Goal: Navigation & Orientation: Find specific page/section

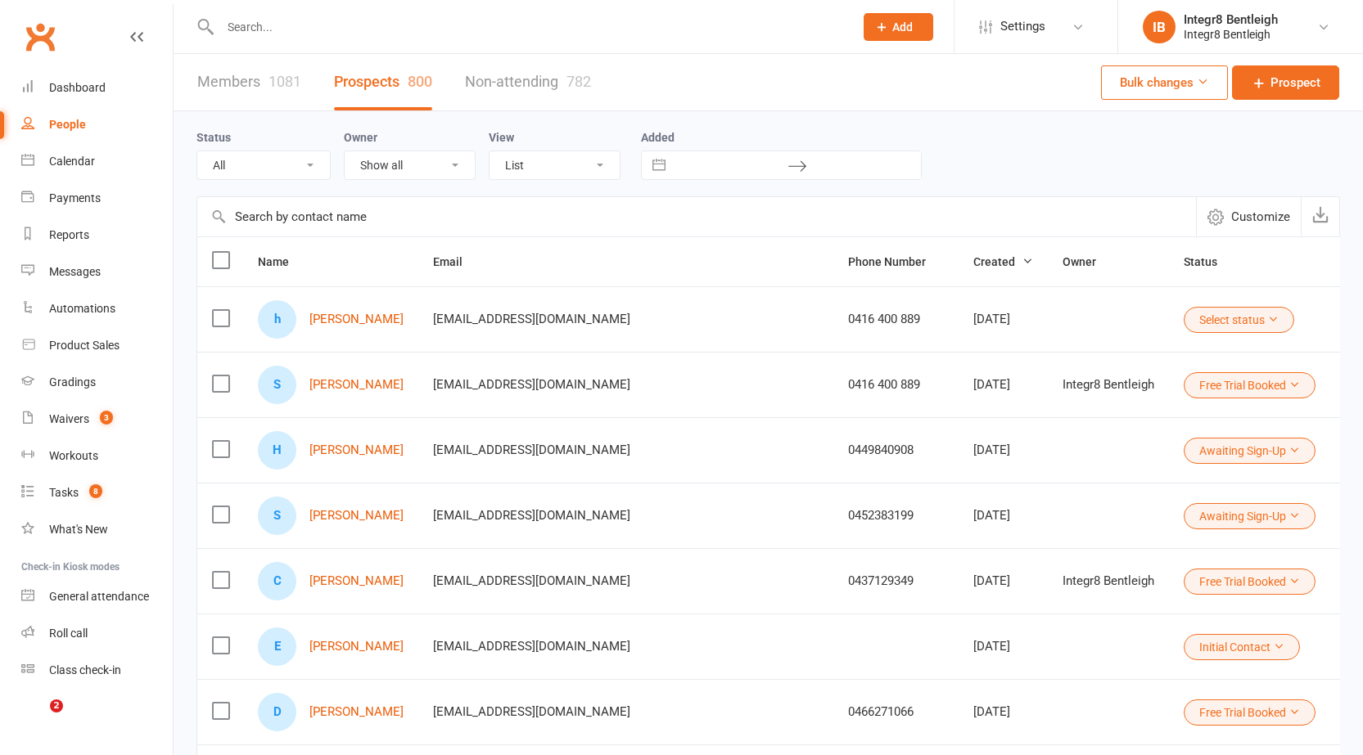
select select "25"
click at [78, 162] on div "Calendar" at bounding box center [72, 161] width 46 height 13
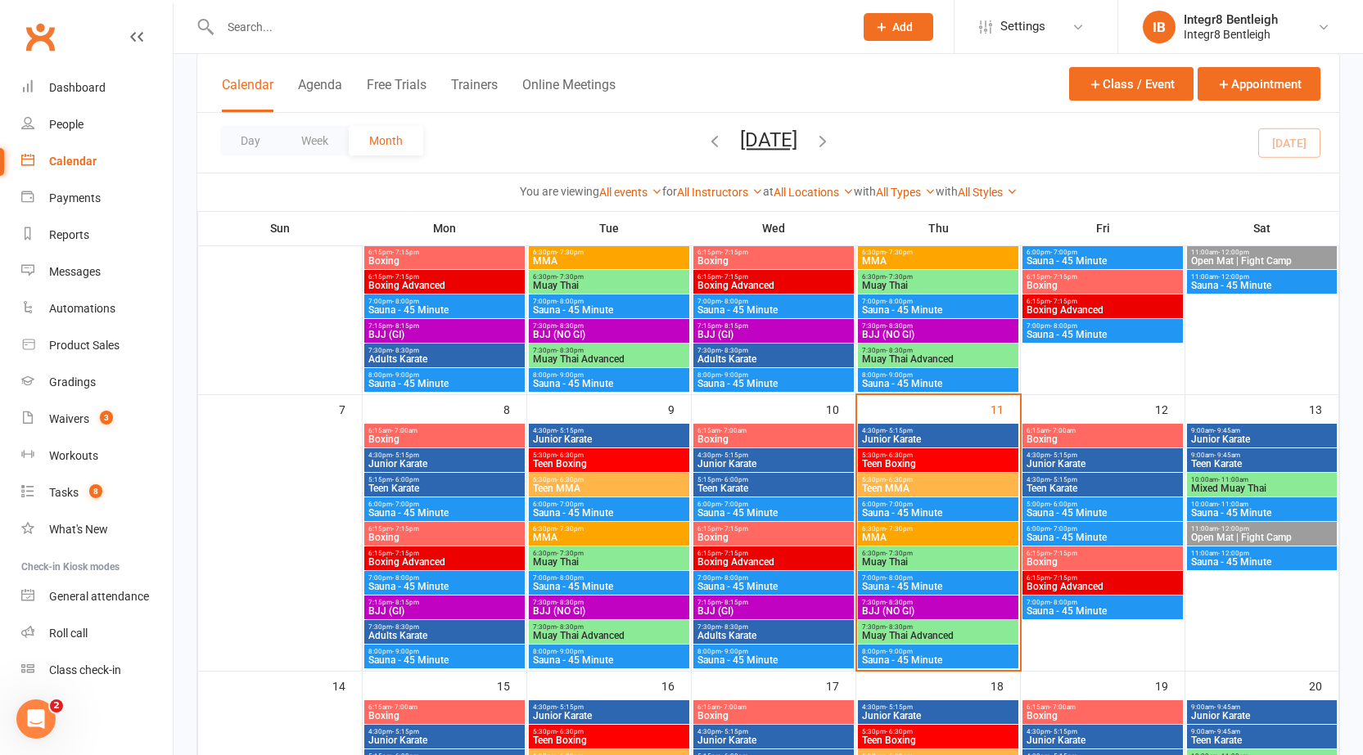
scroll to position [246, 0]
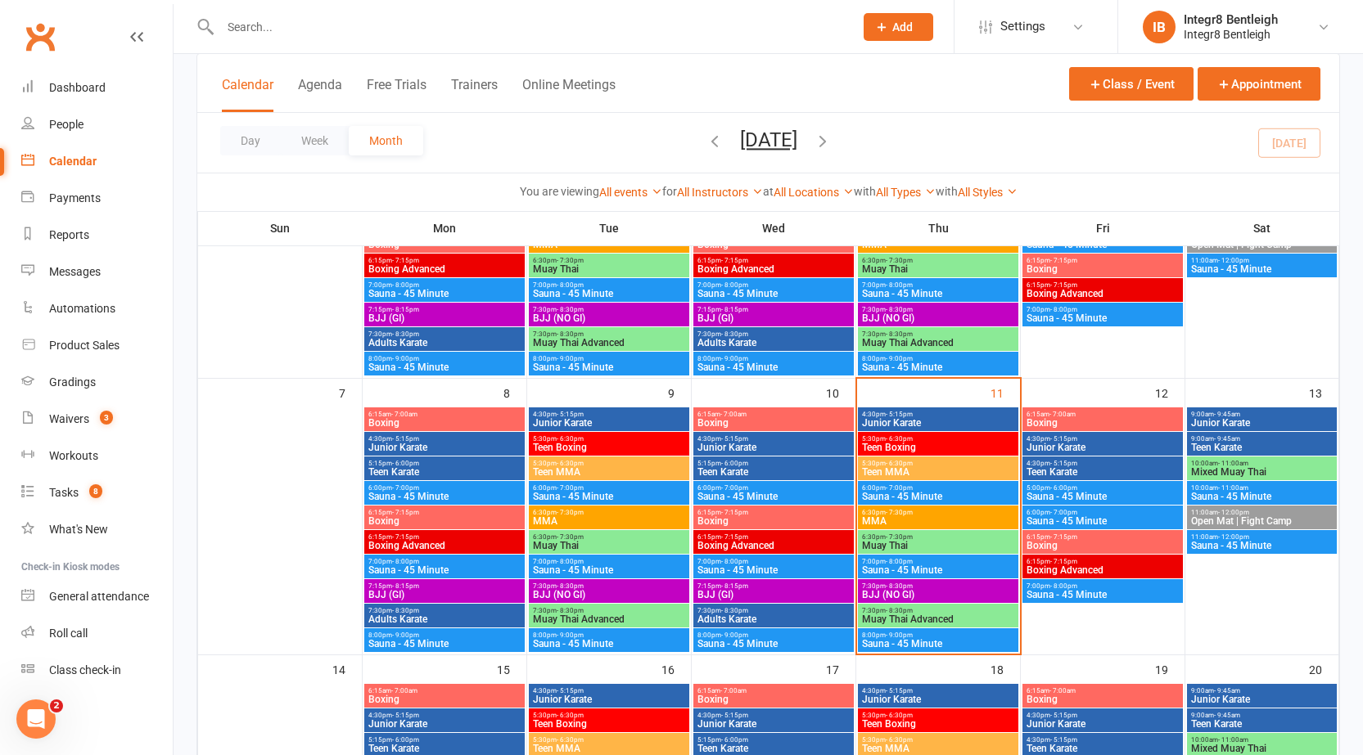
click at [926, 443] on span "Teen Boxing" at bounding box center [938, 448] width 154 height 10
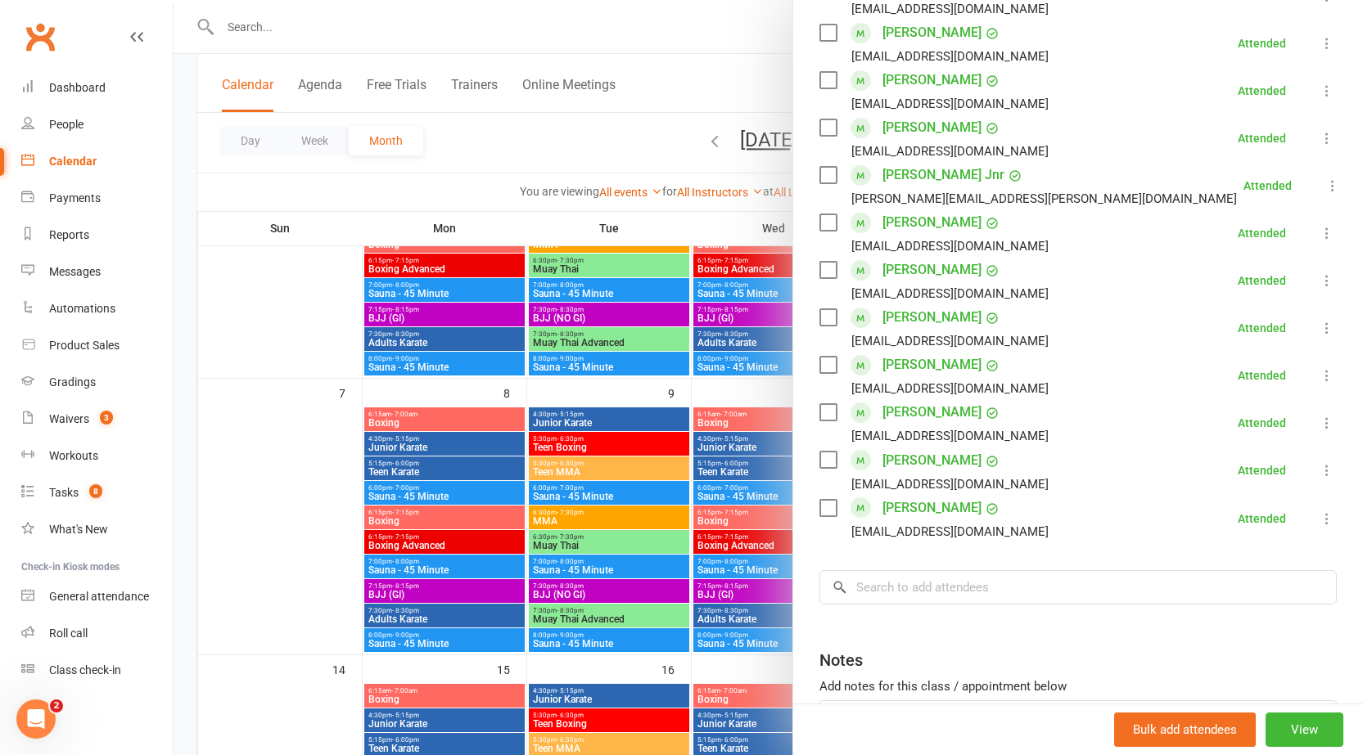
scroll to position [573, 0]
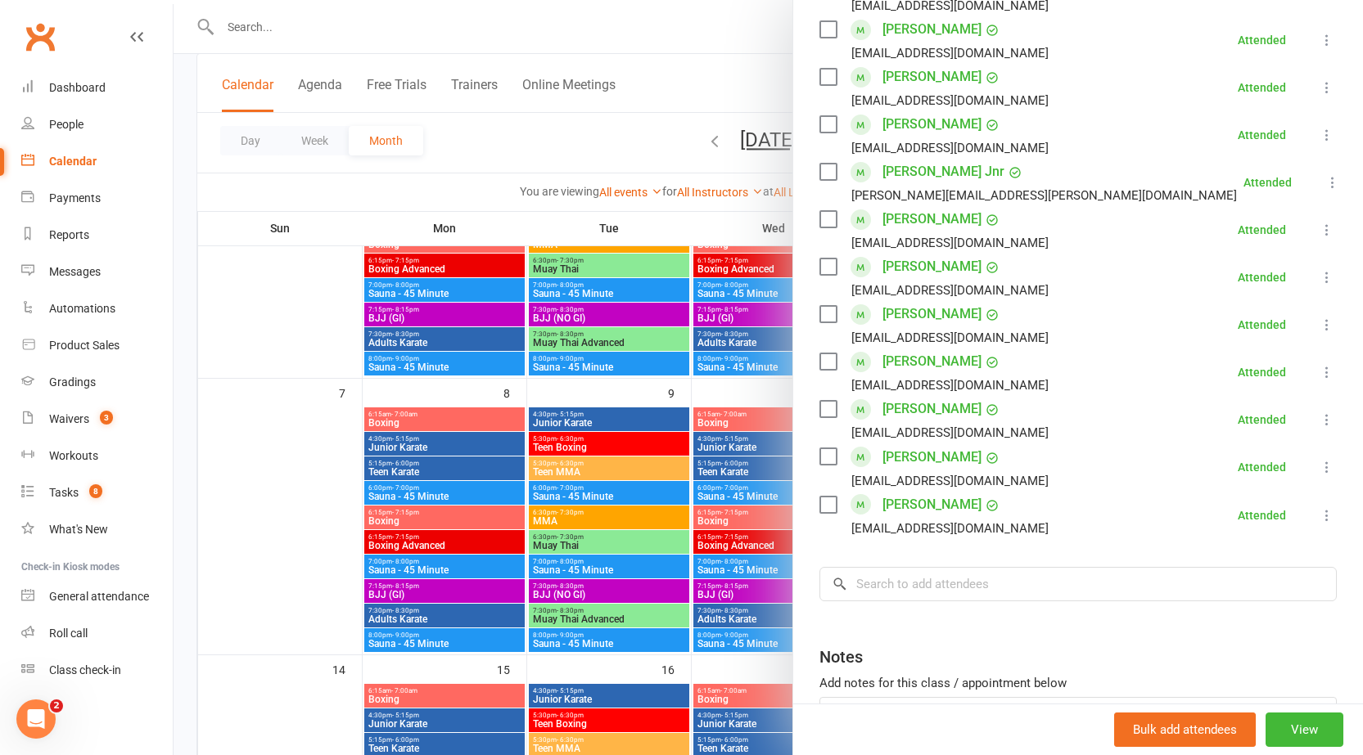
click at [691, 460] on div at bounding box center [768, 377] width 1189 height 755
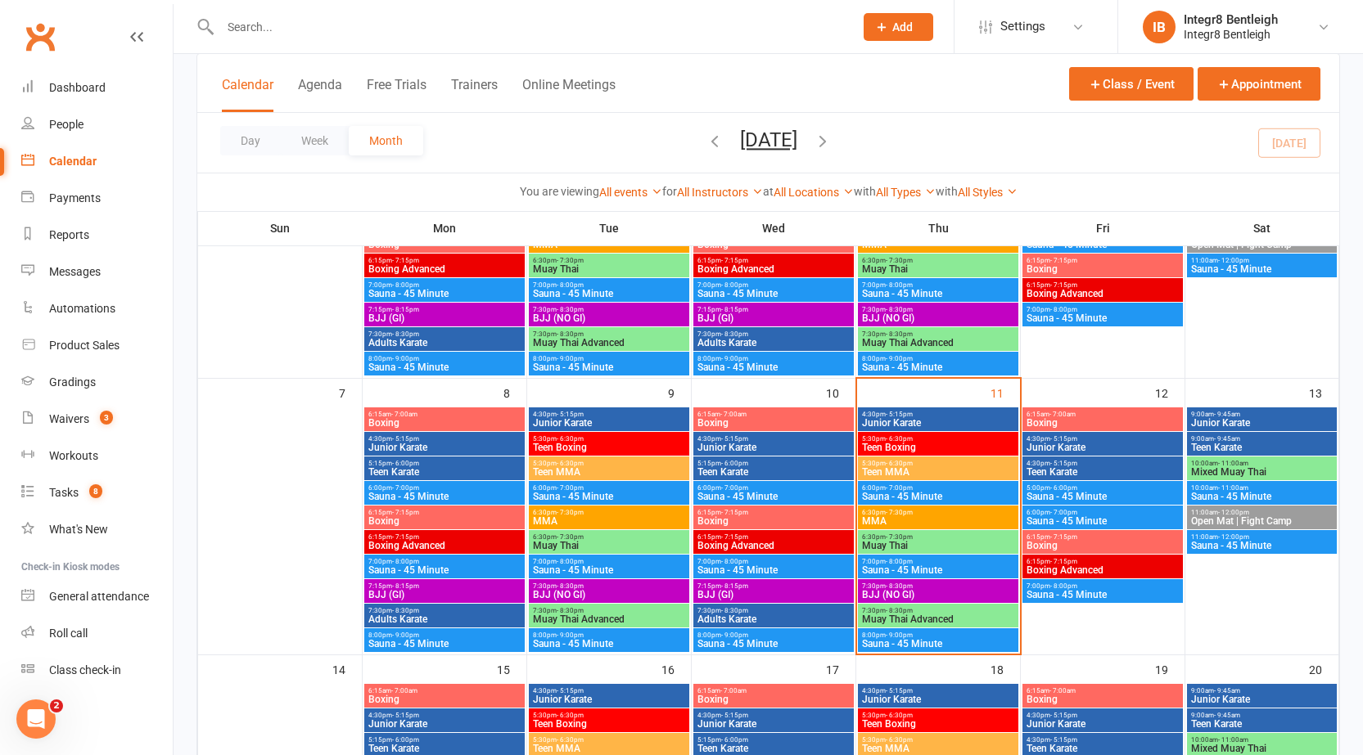
click at [902, 468] on span "Teen MMA" at bounding box center [938, 472] width 154 height 10
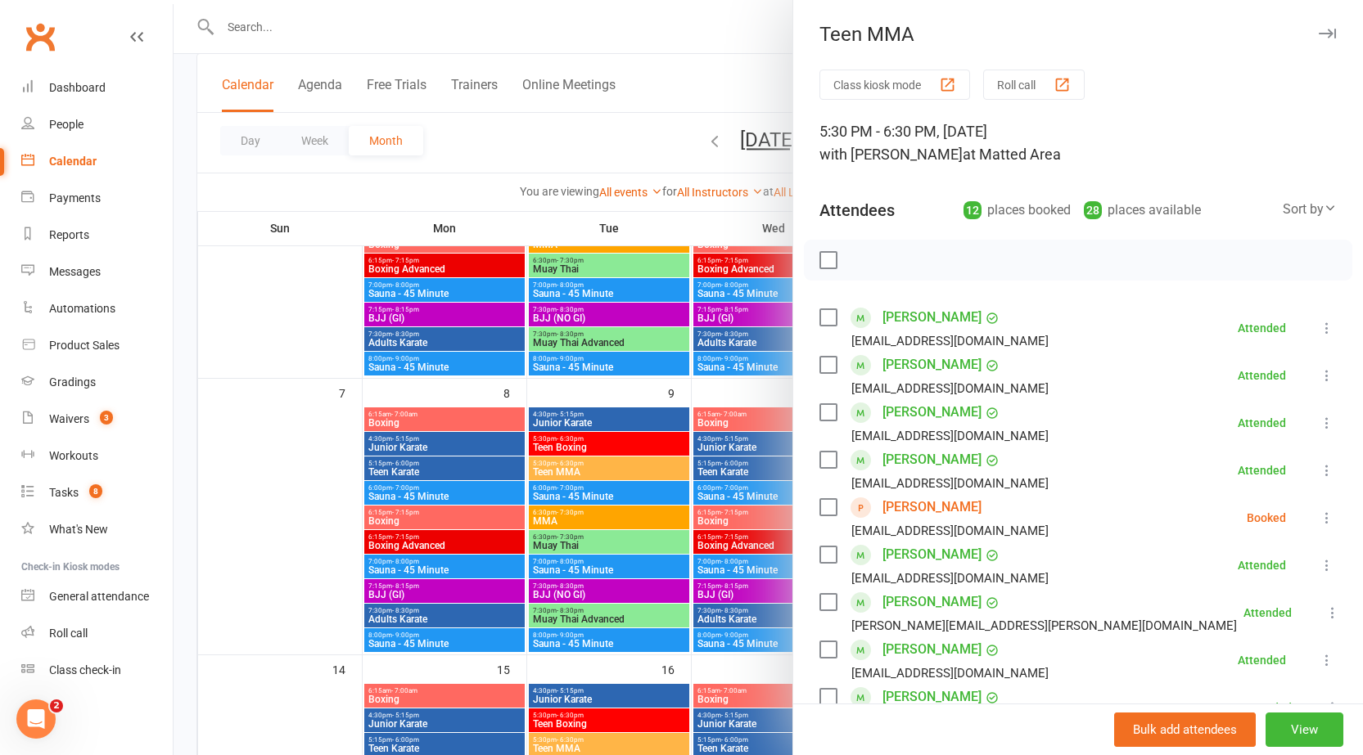
click at [674, 442] on div at bounding box center [768, 377] width 1189 height 755
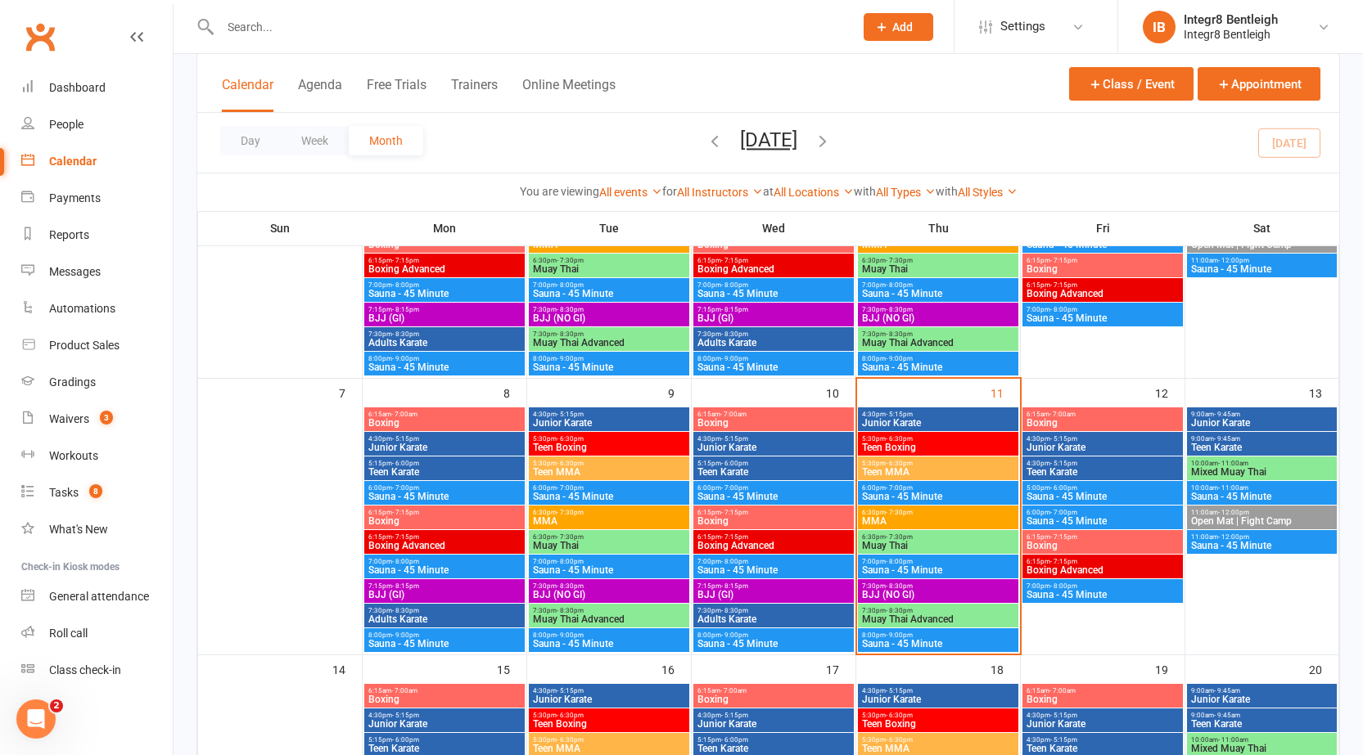
click at [903, 471] on span "Teen MMA" at bounding box center [938, 472] width 154 height 10
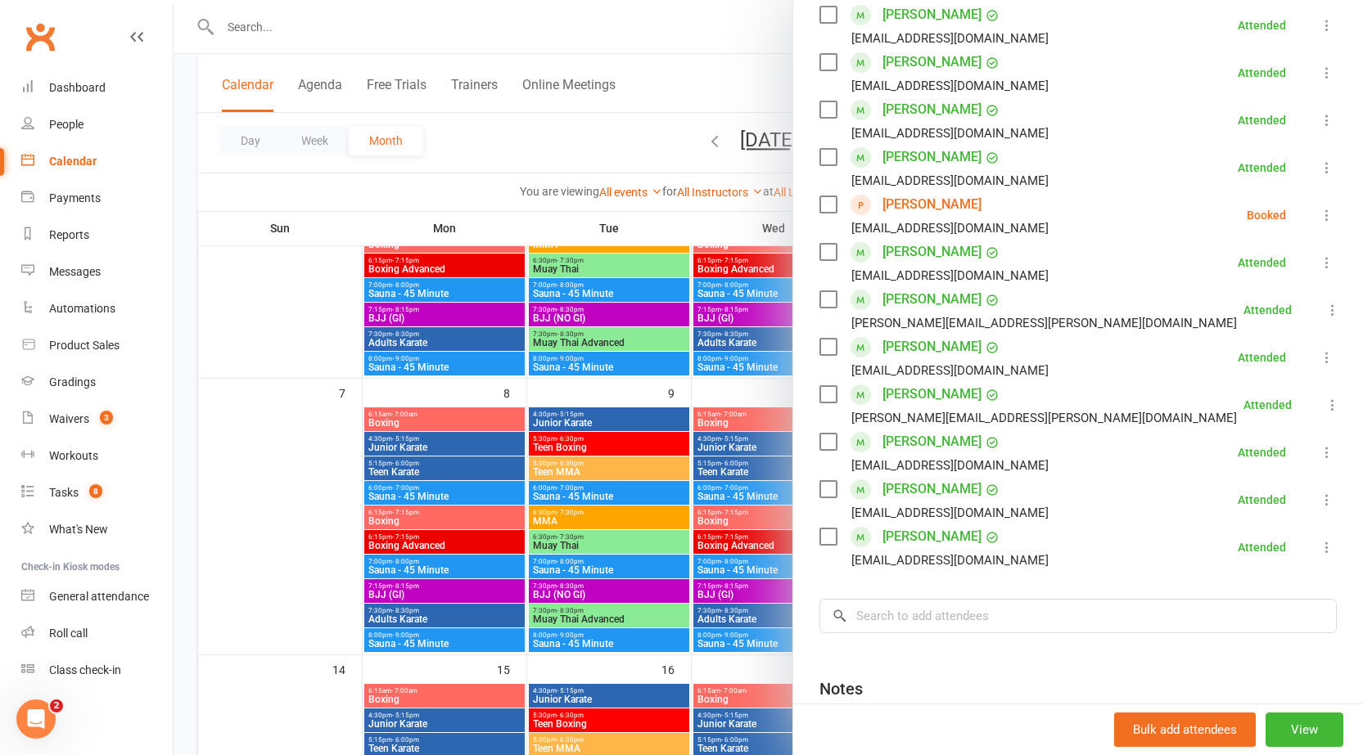
scroll to position [327, 0]
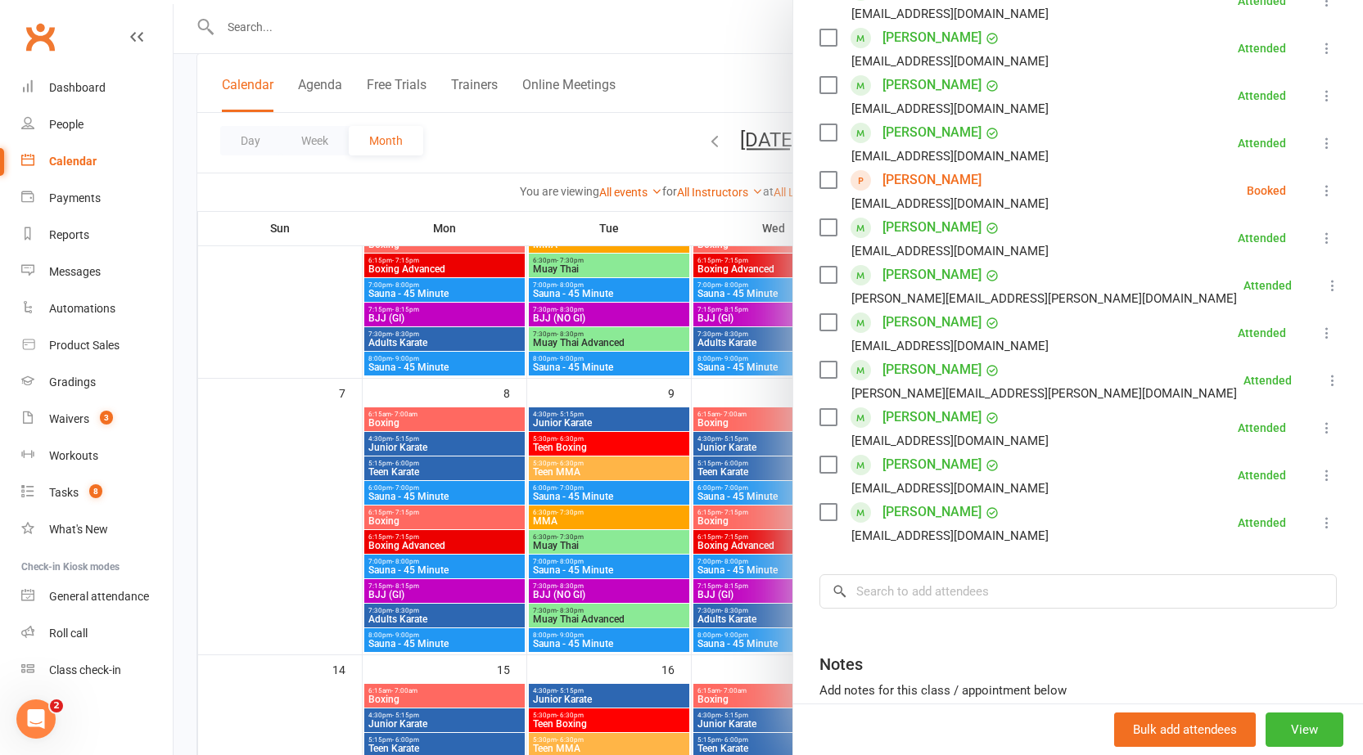
click at [663, 452] on div at bounding box center [768, 377] width 1189 height 755
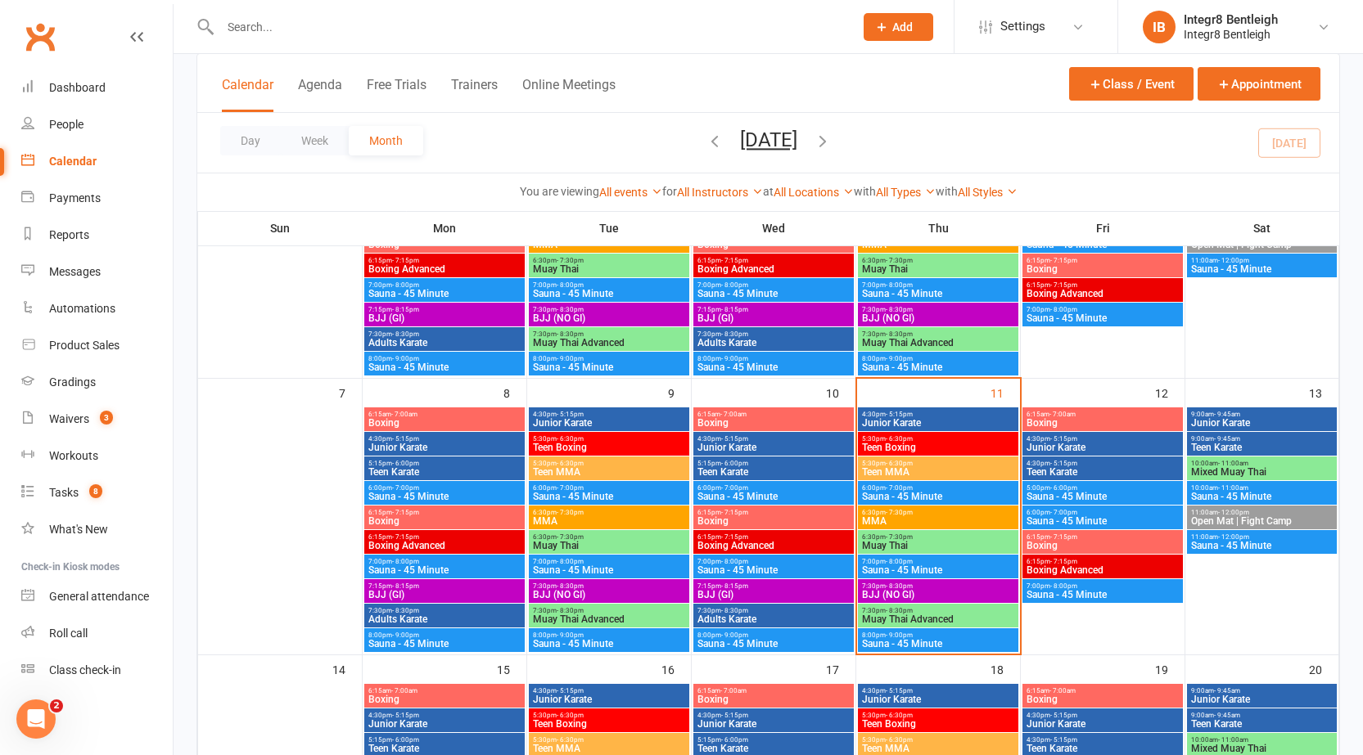
click at [884, 446] on span "Teen Boxing" at bounding box center [938, 448] width 154 height 10
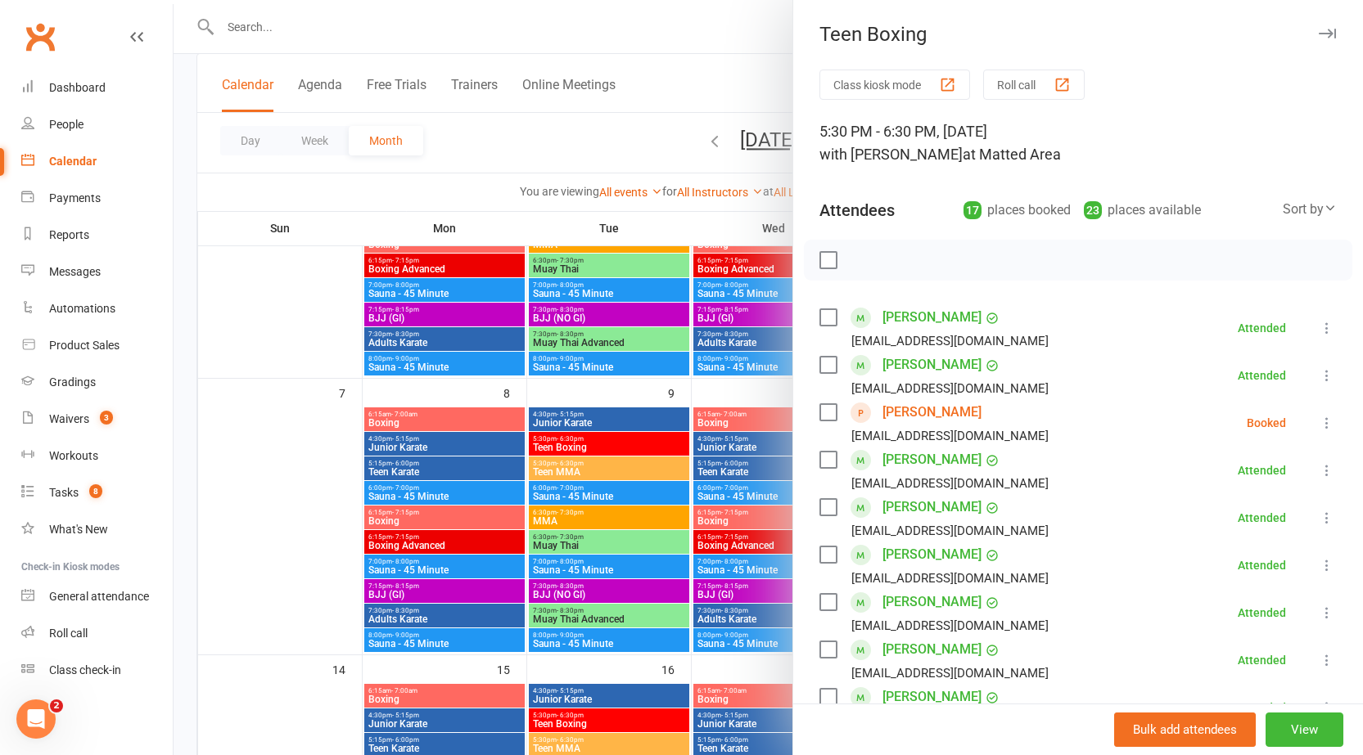
click at [717, 393] on div at bounding box center [768, 377] width 1189 height 755
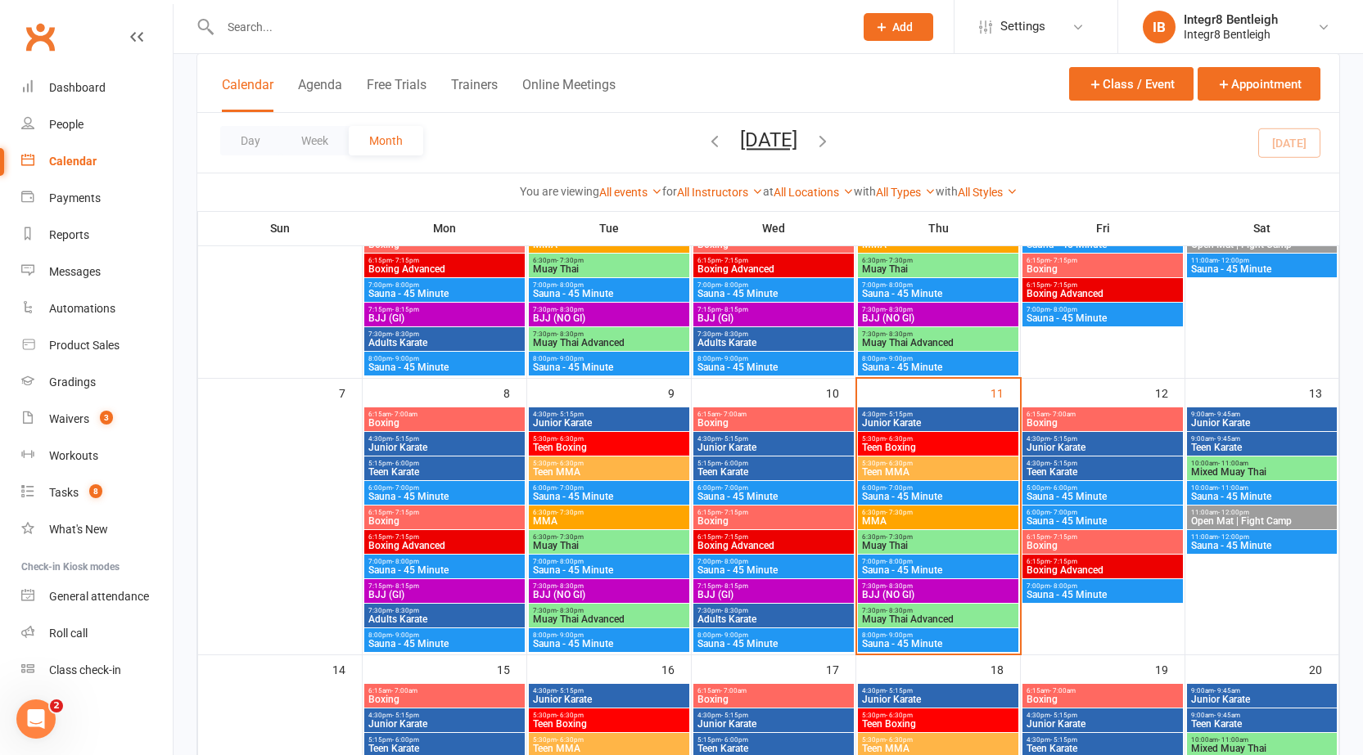
click at [871, 443] on span "Teen Boxing" at bounding box center [938, 448] width 154 height 10
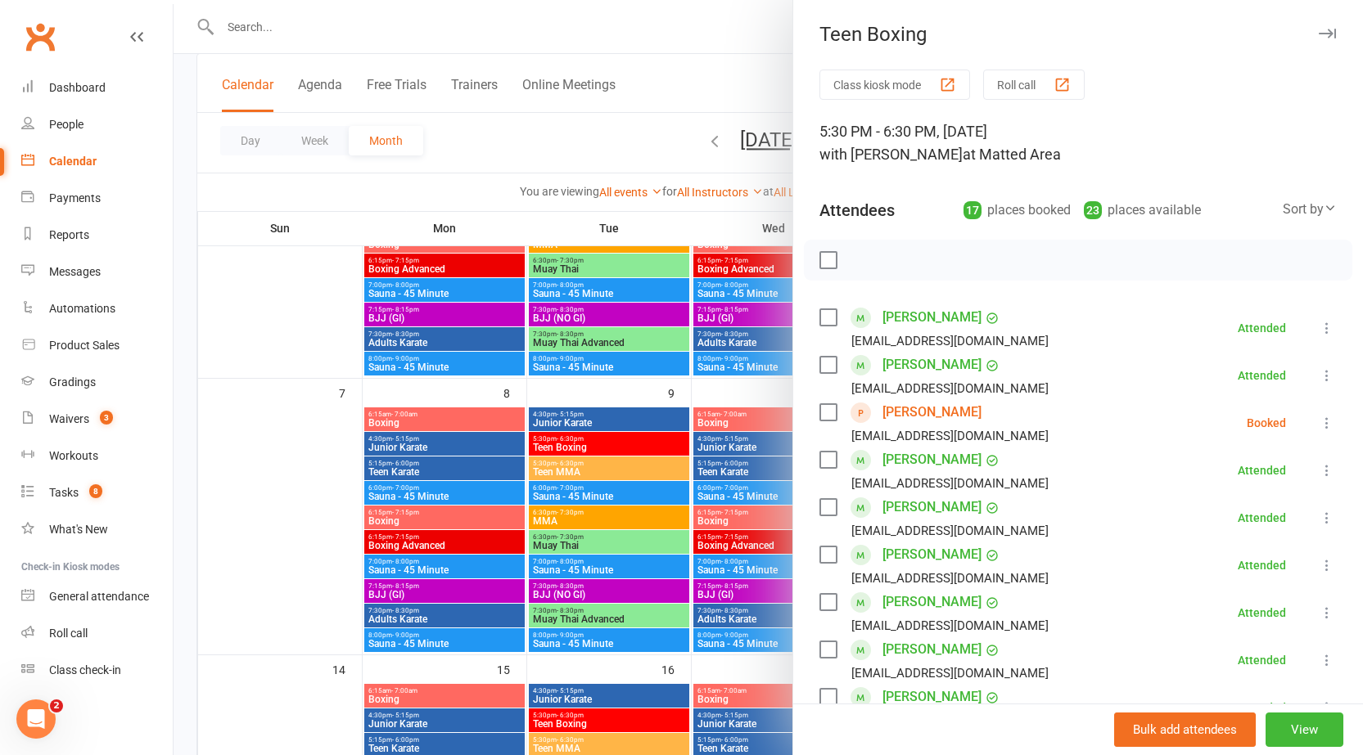
click at [662, 425] on div at bounding box center [768, 377] width 1189 height 755
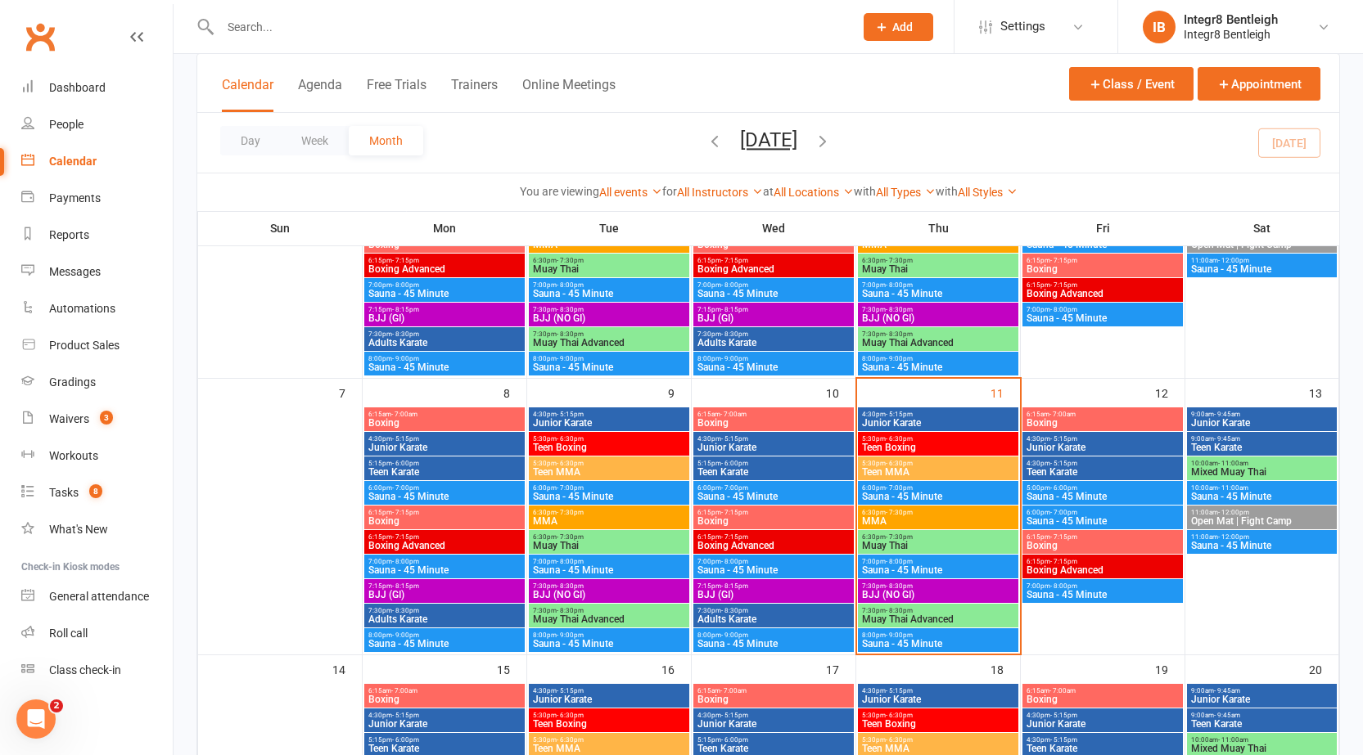
click at [922, 449] on span "Teen Boxing" at bounding box center [938, 448] width 154 height 10
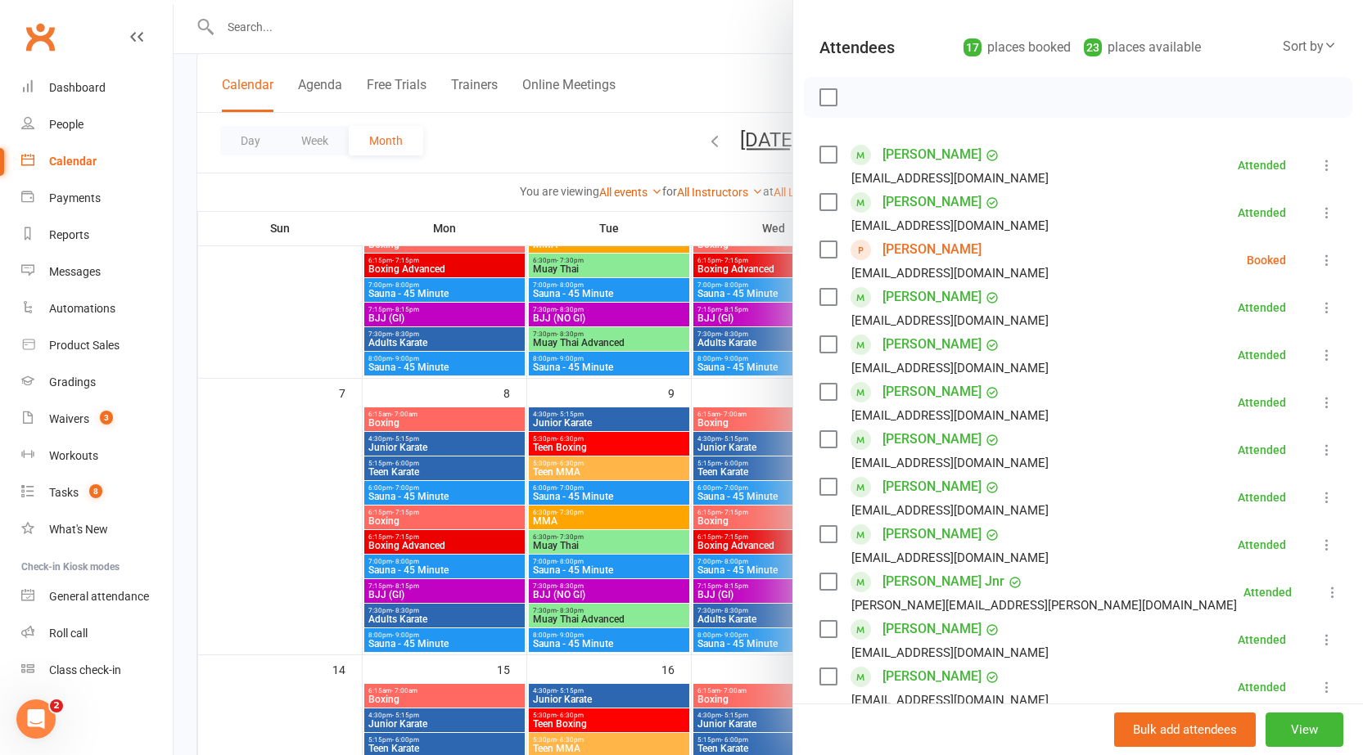
scroll to position [164, 0]
click at [767, 394] on div at bounding box center [768, 377] width 1189 height 755
